Goal: Check status

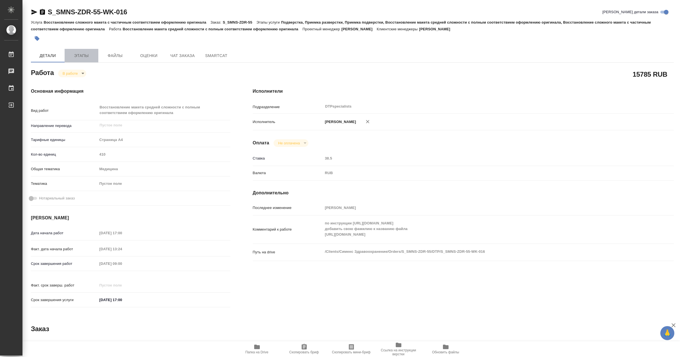
click at [85, 53] on span "Этапы" at bounding box center [81, 55] width 27 height 7
